Goal: Information Seeking & Learning: Learn about a topic

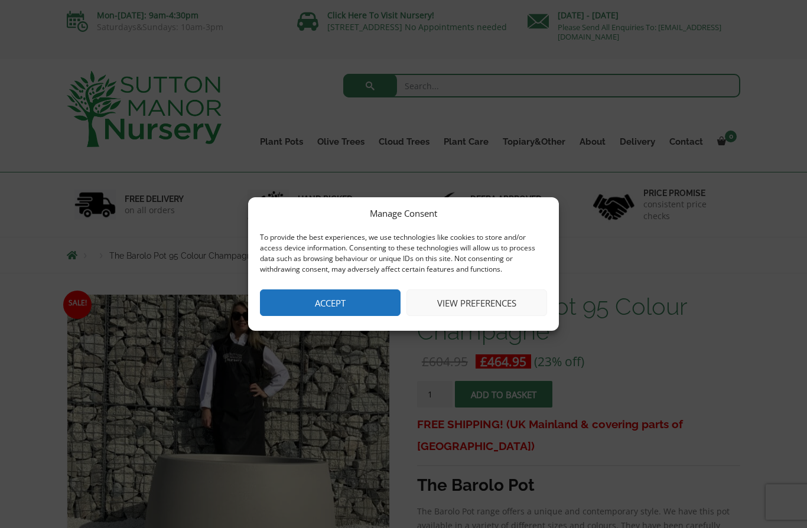
click at [313, 303] on button "Accept" at bounding box center [330, 303] width 141 height 27
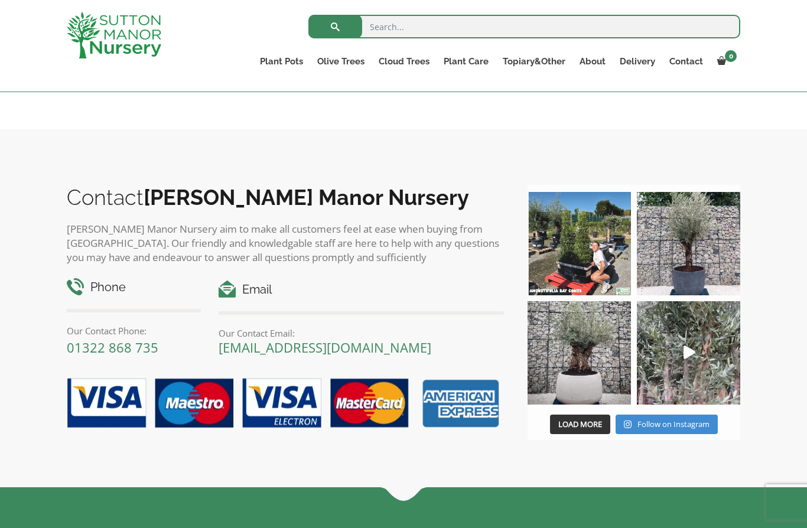
scroll to position [1280, 0]
click at [144, 200] on b "[PERSON_NAME] Manor Nursery" at bounding box center [307, 198] width 326 height 25
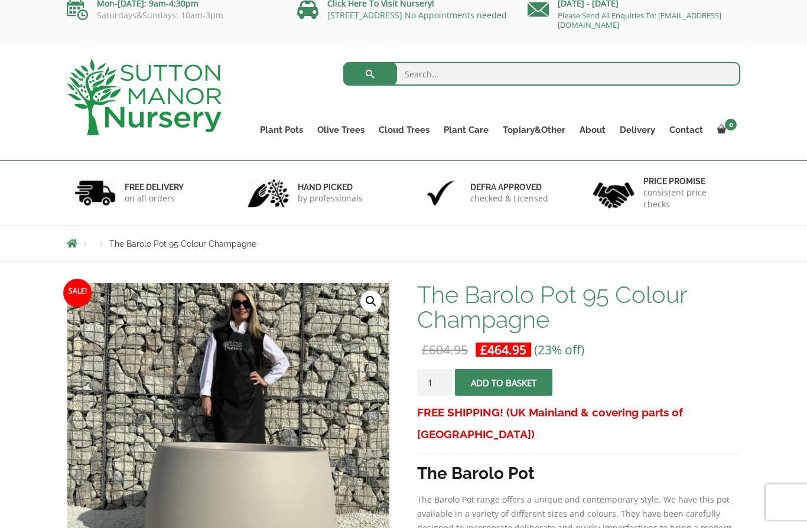
scroll to position [0, 0]
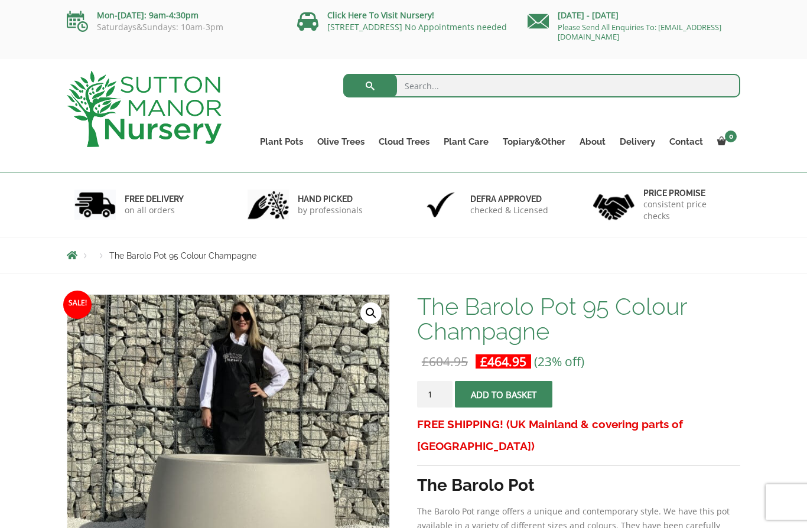
click at [0, 0] on link "The Barolo Pots" at bounding box center [0, 0] width 0 height 0
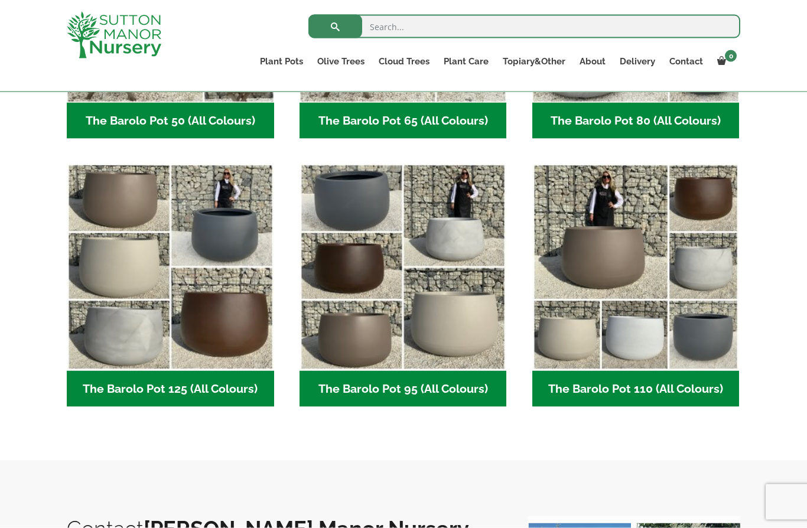
scroll to position [508, 0]
click at [368, 273] on img "Visit product category The Barolo Pot 95 (All Colours)" at bounding box center [403, 266] width 207 height 207
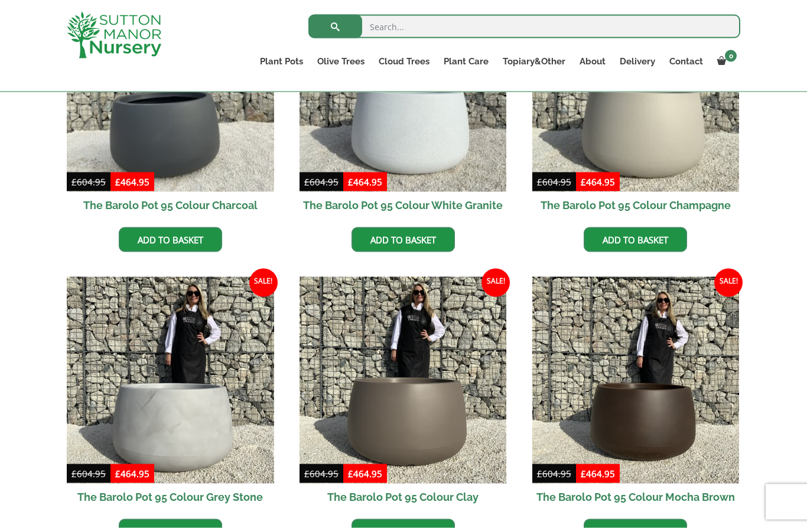
scroll to position [410, 0]
click at [168, 417] on img at bounding box center [170, 380] width 207 height 207
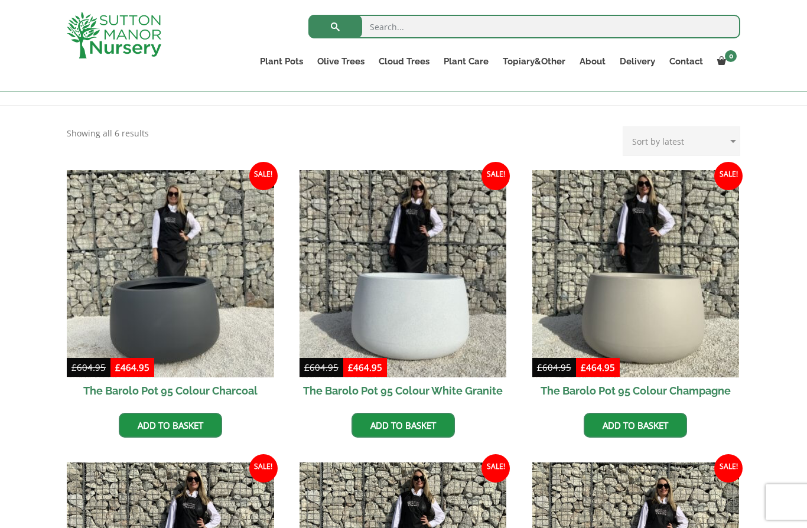
scroll to position [189, 0]
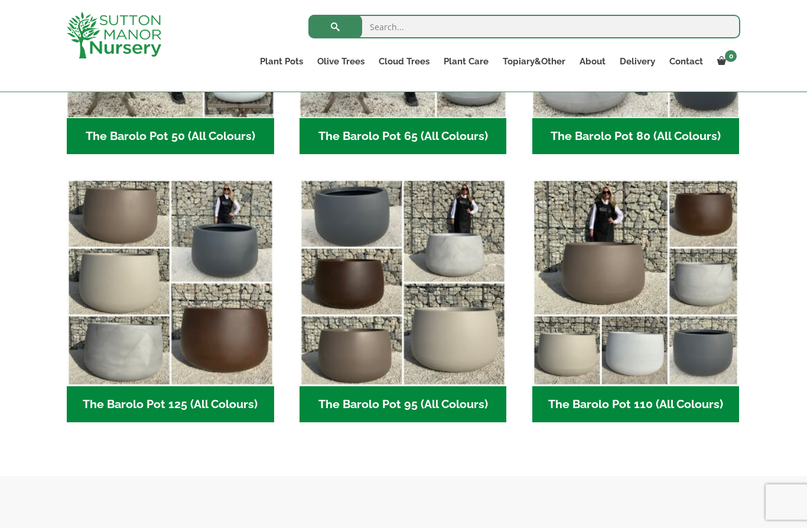
scroll to position [491, 0]
click at [373, 396] on h2 "The Barolo Pot 95 (All Colours) (6)" at bounding box center [403, 405] width 207 height 37
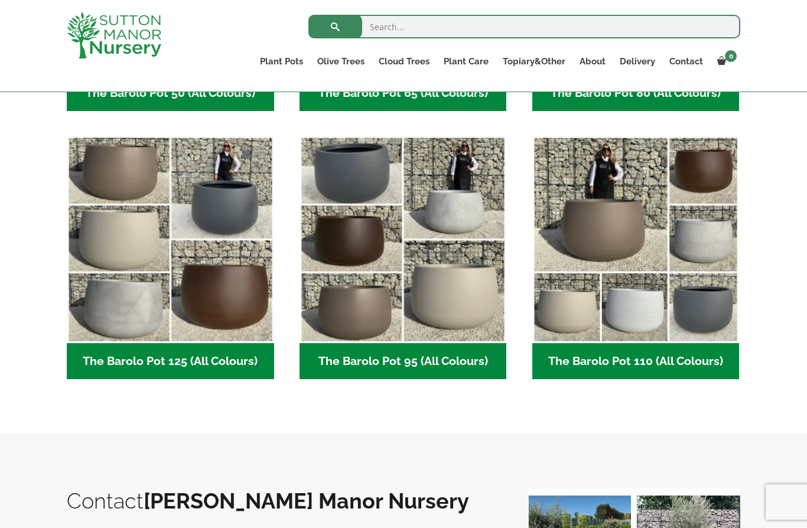
scroll to position [541, 0]
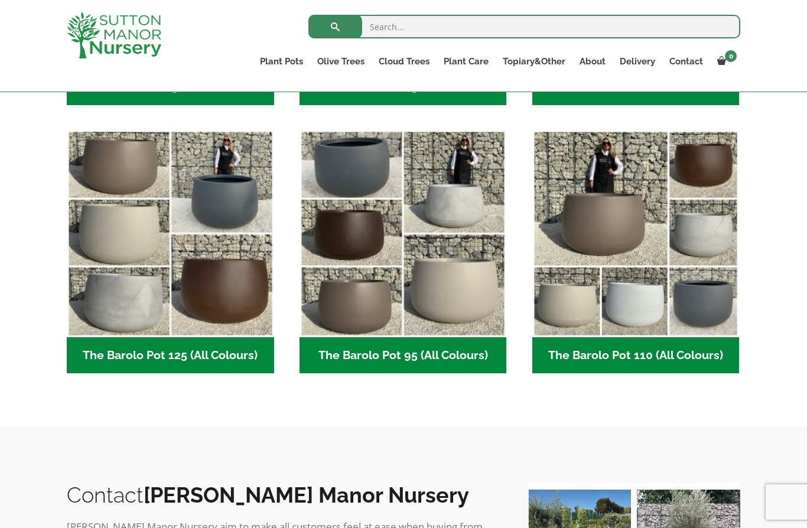
click at [641, 268] on img "Visit product category The Barolo Pot 110 (All Colours)" at bounding box center [635, 233] width 207 height 207
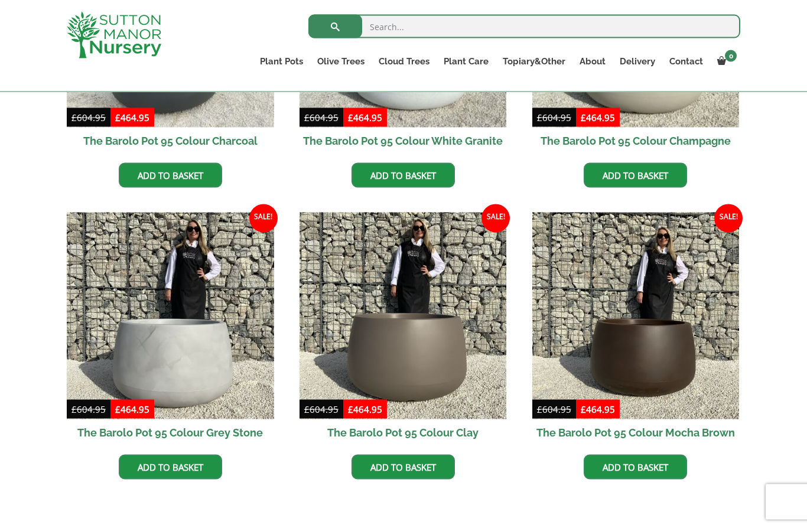
scroll to position [476, 0]
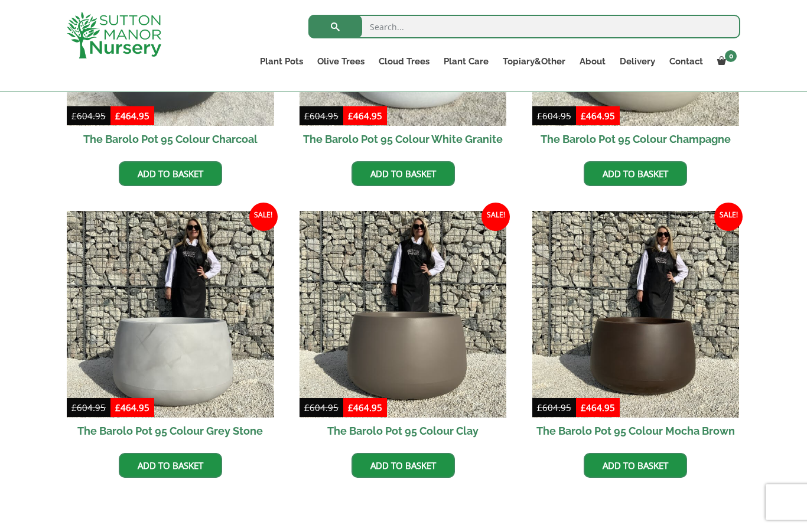
click at [144, 352] on img at bounding box center [170, 314] width 207 height 207
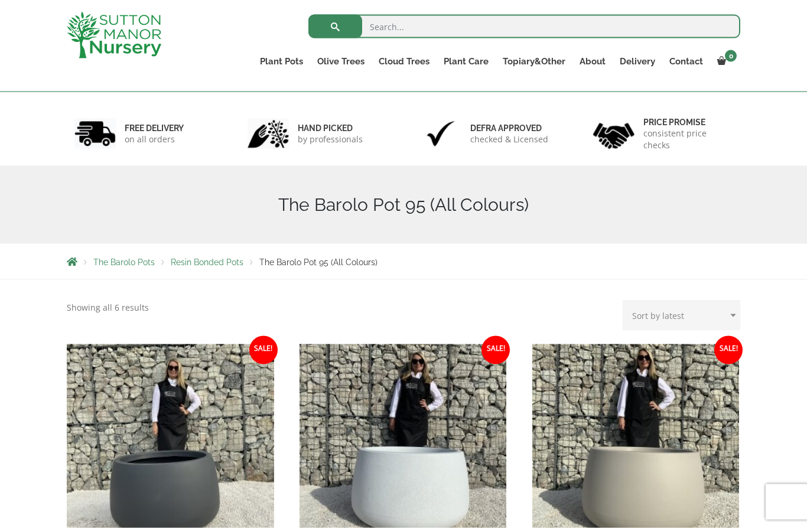
scroll to position [0, 0]
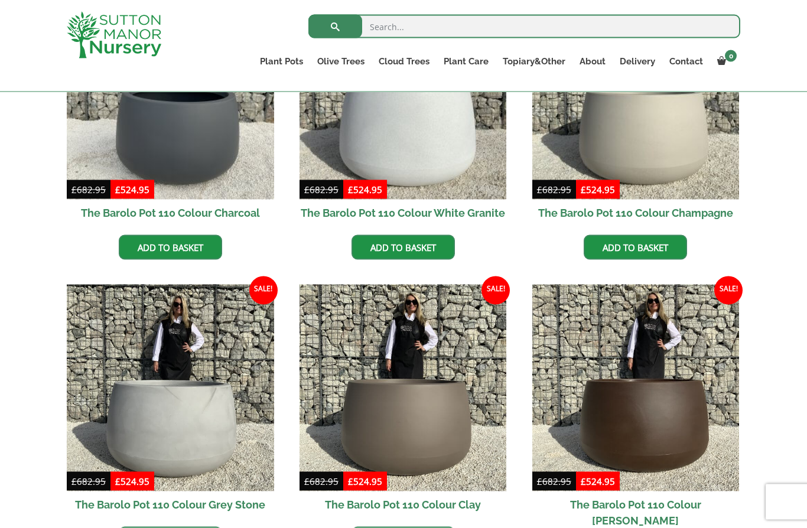
scroll to position [402, 0]
click at [159, 402] on img at bounding box center [170, 387] width 207 height 207
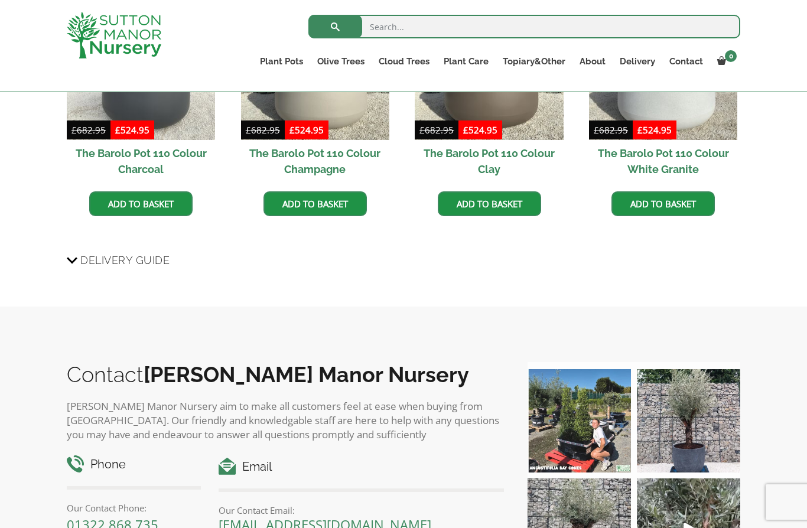
scroll to position [1094, 0]
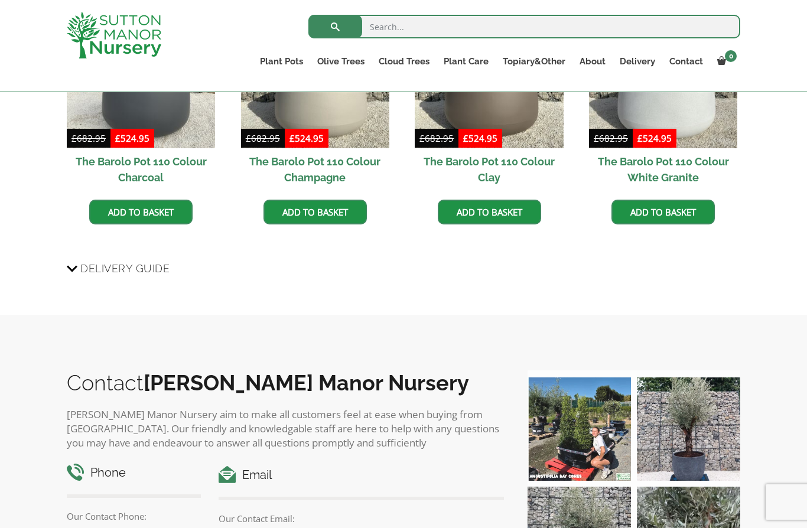
click at [82, 269] on span "Delivery Guide" at bounding box center [124, 269] width 89 height 22
click at [0, 0] on input "Delivery Guide" at bounding box center [0, 0] width 0 height 0
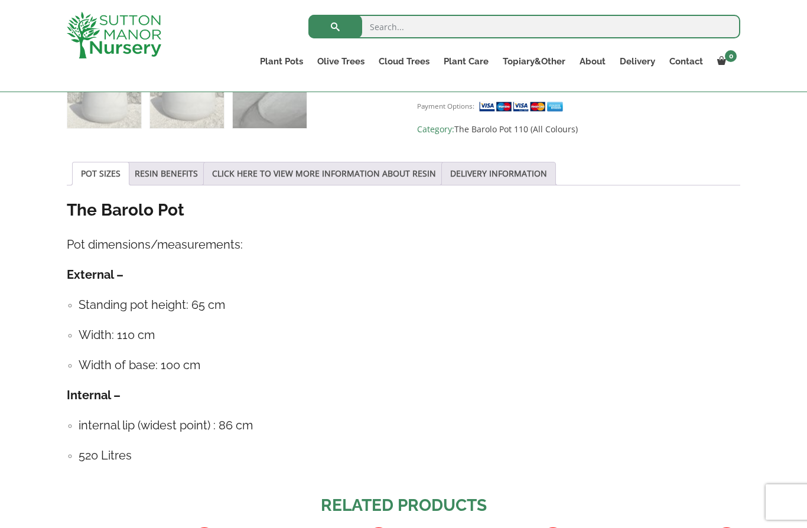
scroll to position [544, 0]
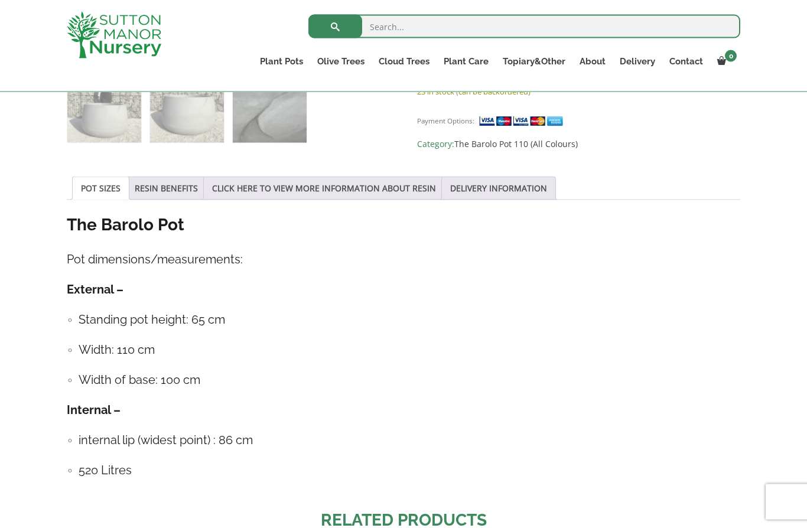
click at [684, 61] on link "Contact" at bounding box center [686, 61] width 48 height 17
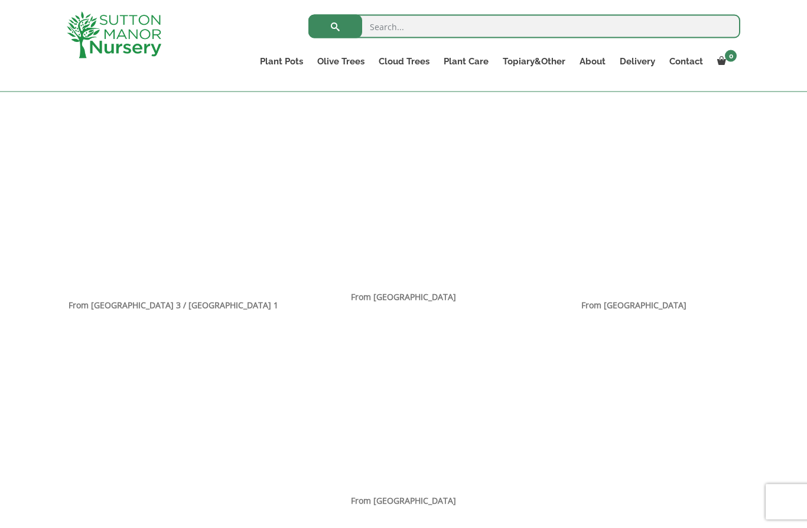
scroll to position [726, 0]
